Goal: Information Seeking & Learning: Find specific page/section

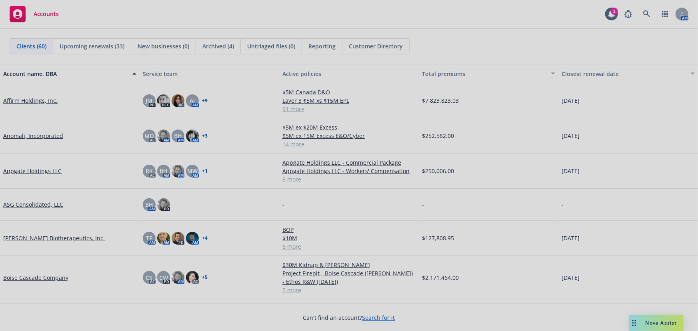
click at [642, 10] on div at bounding box center [349, 165] width 698 height 331
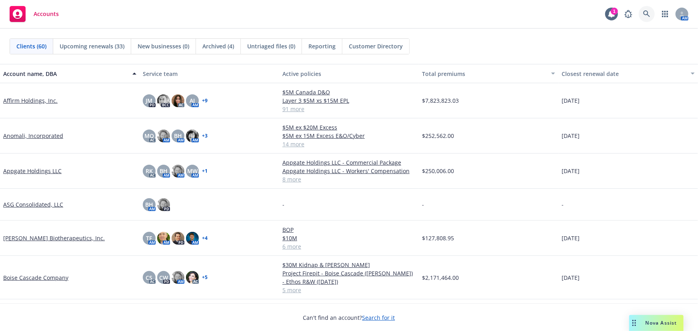
click at [650, 12] on icon at bounding box center [647, 13] width 7 height 7
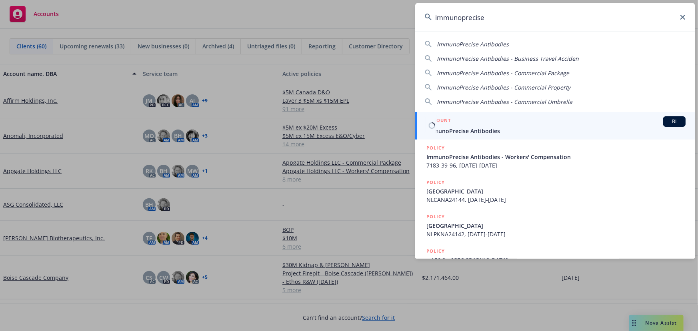
type input "immunoprecise"
click at [514, 132] on span "ImmunoPrecise Antibodies" at bounding box center [556, 131] width 259 height 8
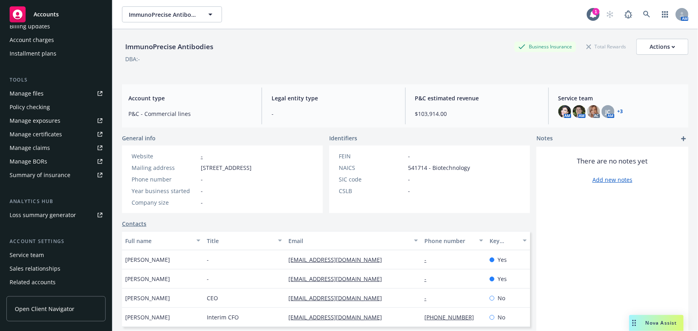
scroll to position [203, 0]
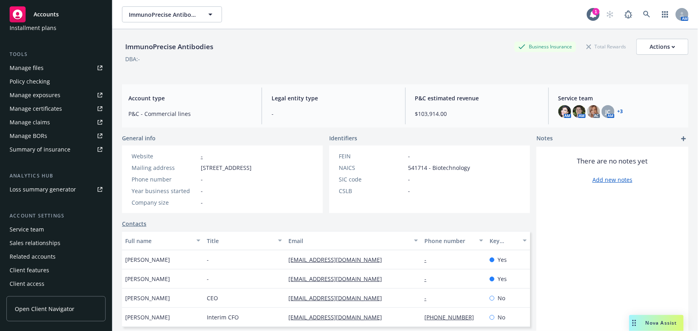
click at [43, 233] on div "Service team" at bounding box center [56, 229] width 93 height 13
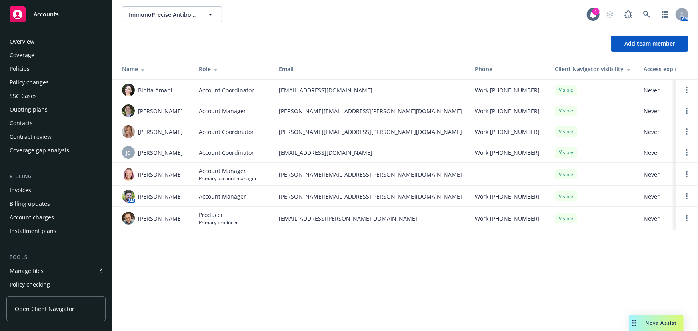
click at [45, 70] on div "Policies" at bounding box center [56, 68] width 93 height 13
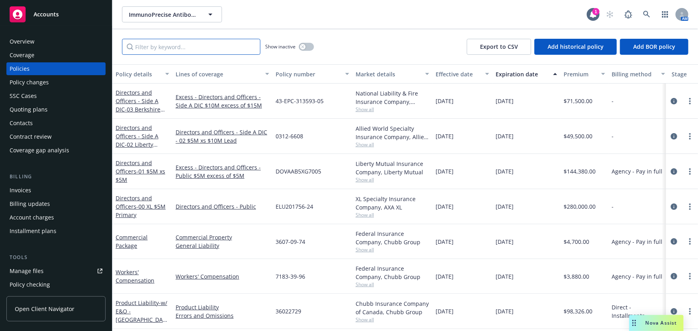
click at [167, 50] on input "Filter by keyword..." at bounding box center [191, 47] width 138 height 16
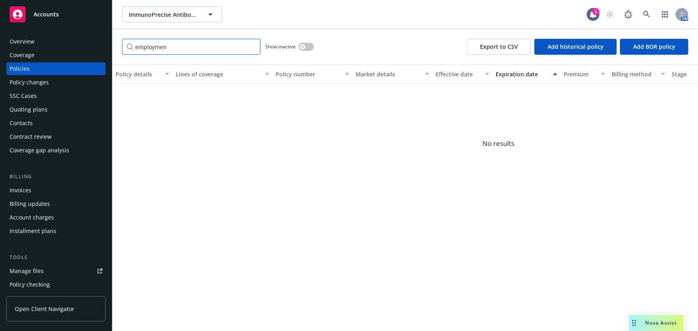
type input "employment"
click at [253, 47] on input "employment" at bounding box center [191, 47] width 138 height 16
type input "e"
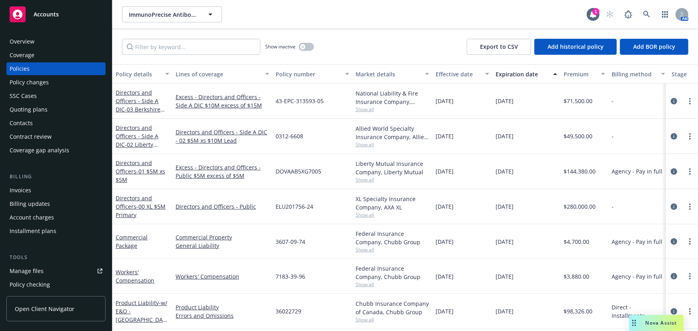
drag, startPoint x: 365, startPoint y: 292, endPoint x: 279, endPoint y: 112, distance: 199.6
click at [365, 292] on div "Federal Insurance Company, Chubb Group Show all" at bounding box center [393, 276] width 80 height 35
click at [202, 46] on input "Filter by keyword..." at bounding box center [191, 47] width 138 height 16
click at [650, 10] on link at bounding box center [647, 14] width 16 height 16
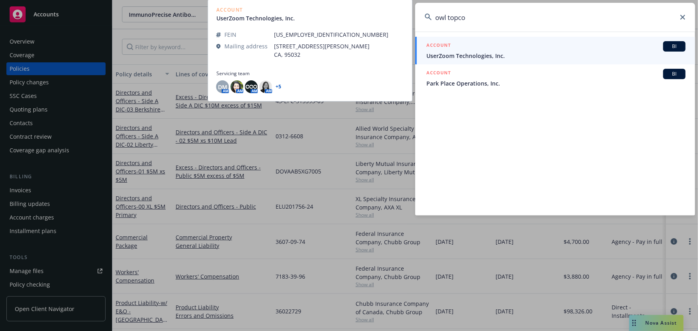
type input "owl topco"
click at [499, 52] on span "UserZoom Technologies, Inc." at bounding box center [556, 56] width 259 height 8
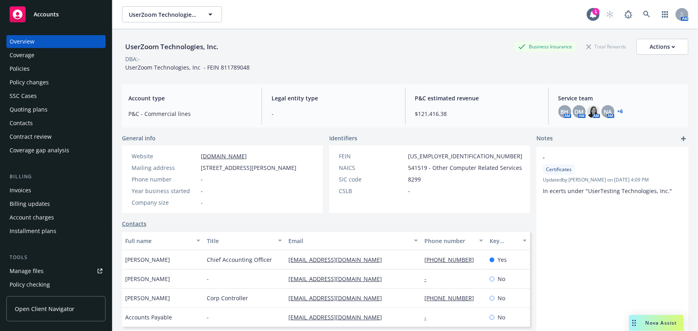
click at [66, 69] on div "Policies" at bounding box center [56, 68] width 93 height 13
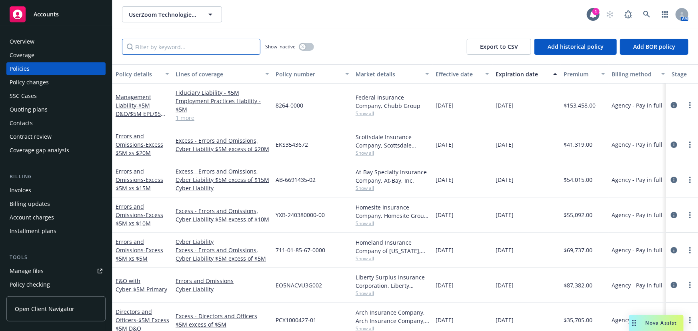
click at [198, 41] on input "Filter by keyword..." at bounding box center [191, 47] width 138 height 16
click at [183, 117] on link "1 more" at bounding box center [223, 118] width 94 height 8
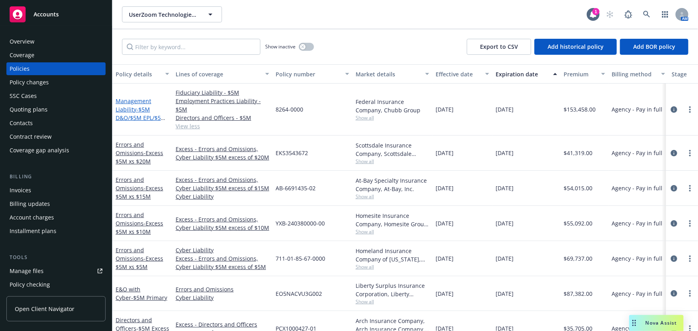
click at [144, 117] on span "- $5M D&O/$5M EPL/$5M FID" at bounding box center [141, 118] width 50 height 24
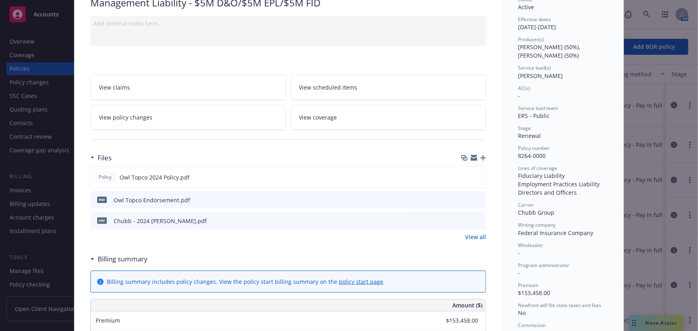
scroll to position [72, 0]
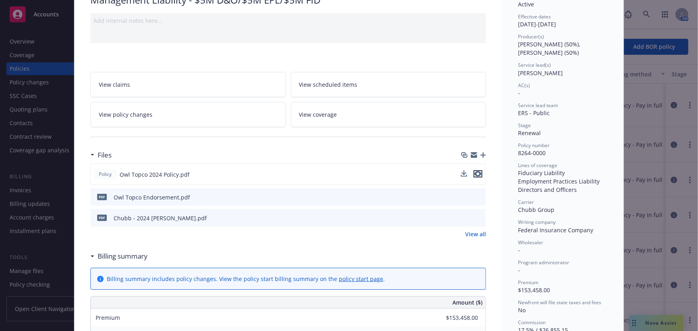
click at [477, 173] on icon "preview file" at bounding box center [478, 174] width 7 height 6
